Goal: Go to known website: Access a specific website the user already knows

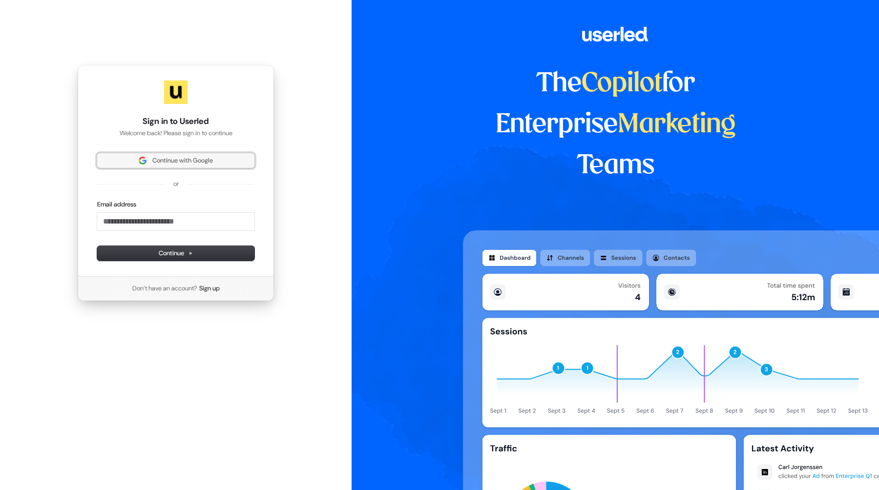
click at [184, 158] on span "Continue with Google" at bounding box center [182, 160] width 61 height 9
